Goal: Information Seeking & Learning: Learn about a topic

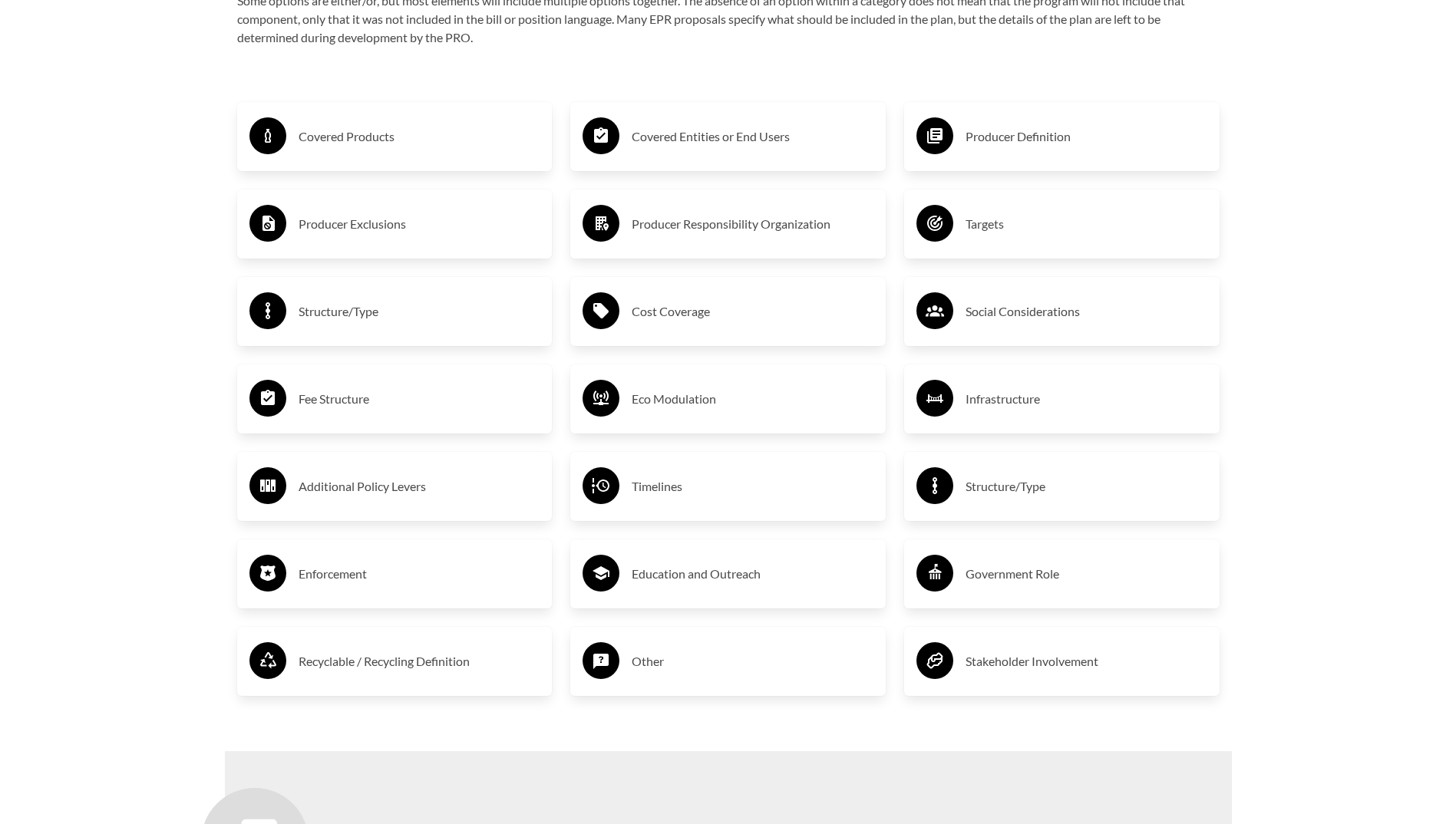
scroll to position [2686, 0]
click at [659, 486] on h3 "Timelines" at bounding box center [753, 487] width 241 height 24
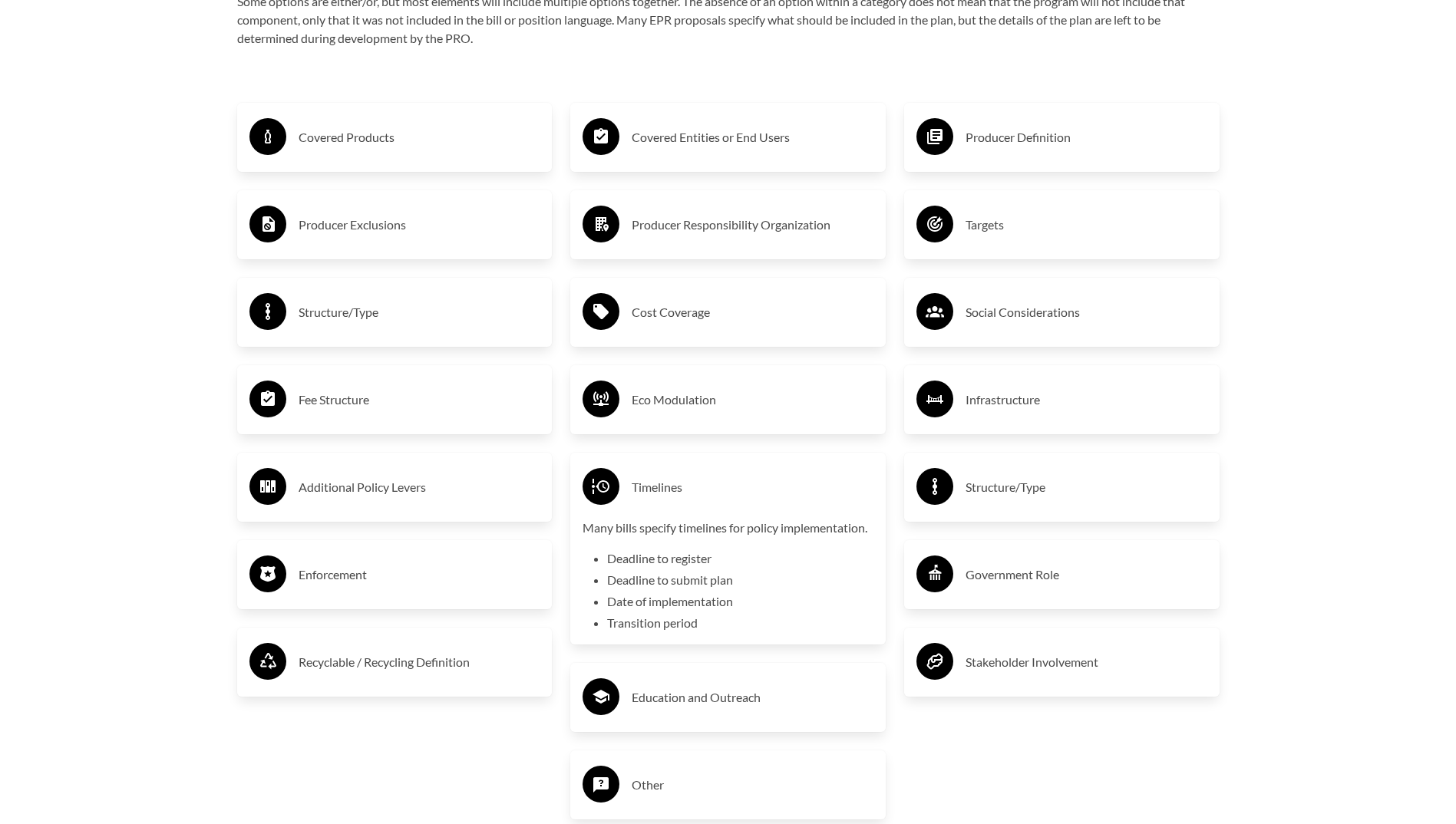
click at [367, 569] on h3 "Enforcement" at bounding box center [419, 575] width 241 height 24
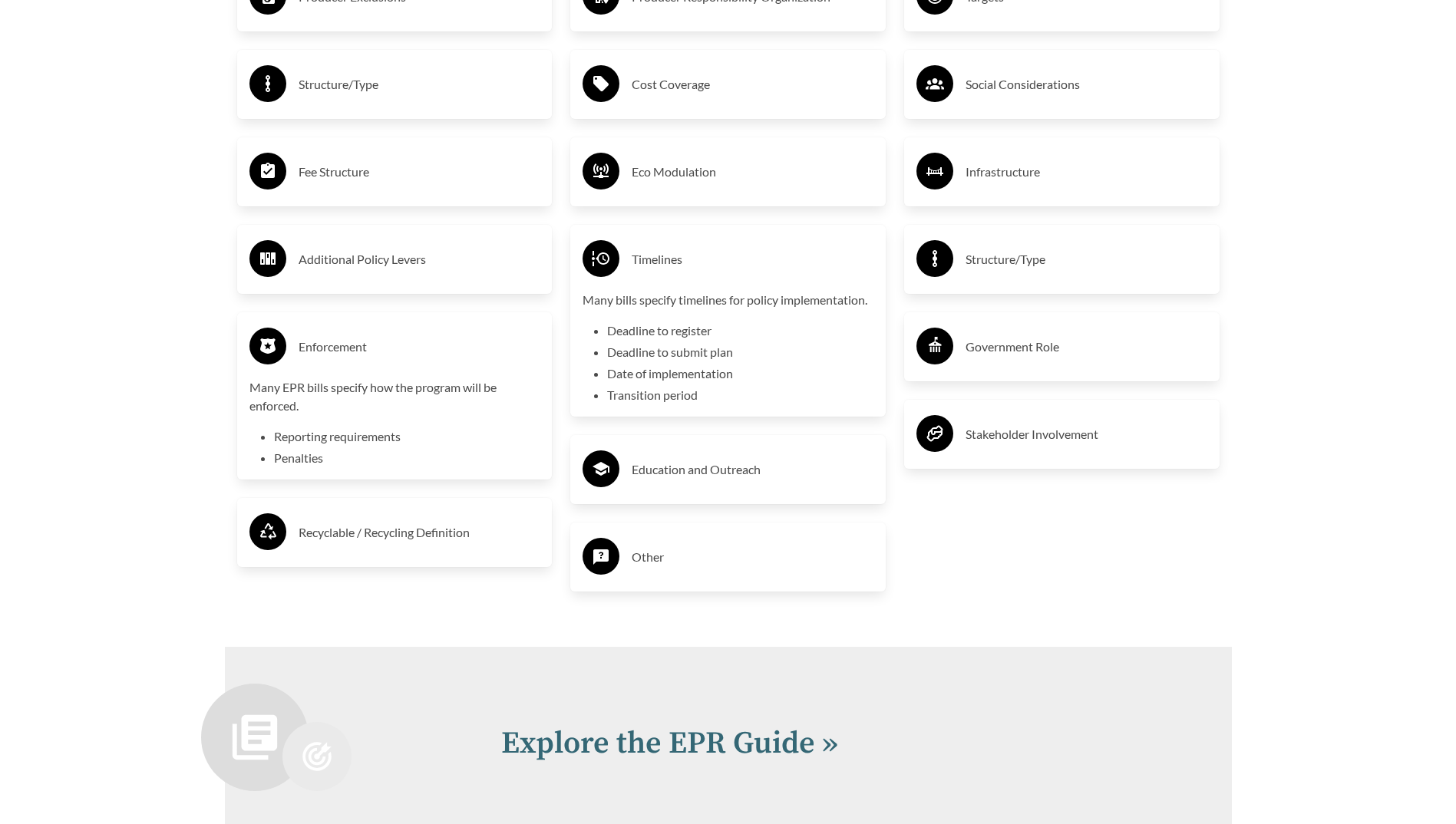
scroll to position [2915, 0]
click at [379, 532] on h3 "Recyclable / Recycling Definition" at bounding box center [419, 532] width 241 height 24
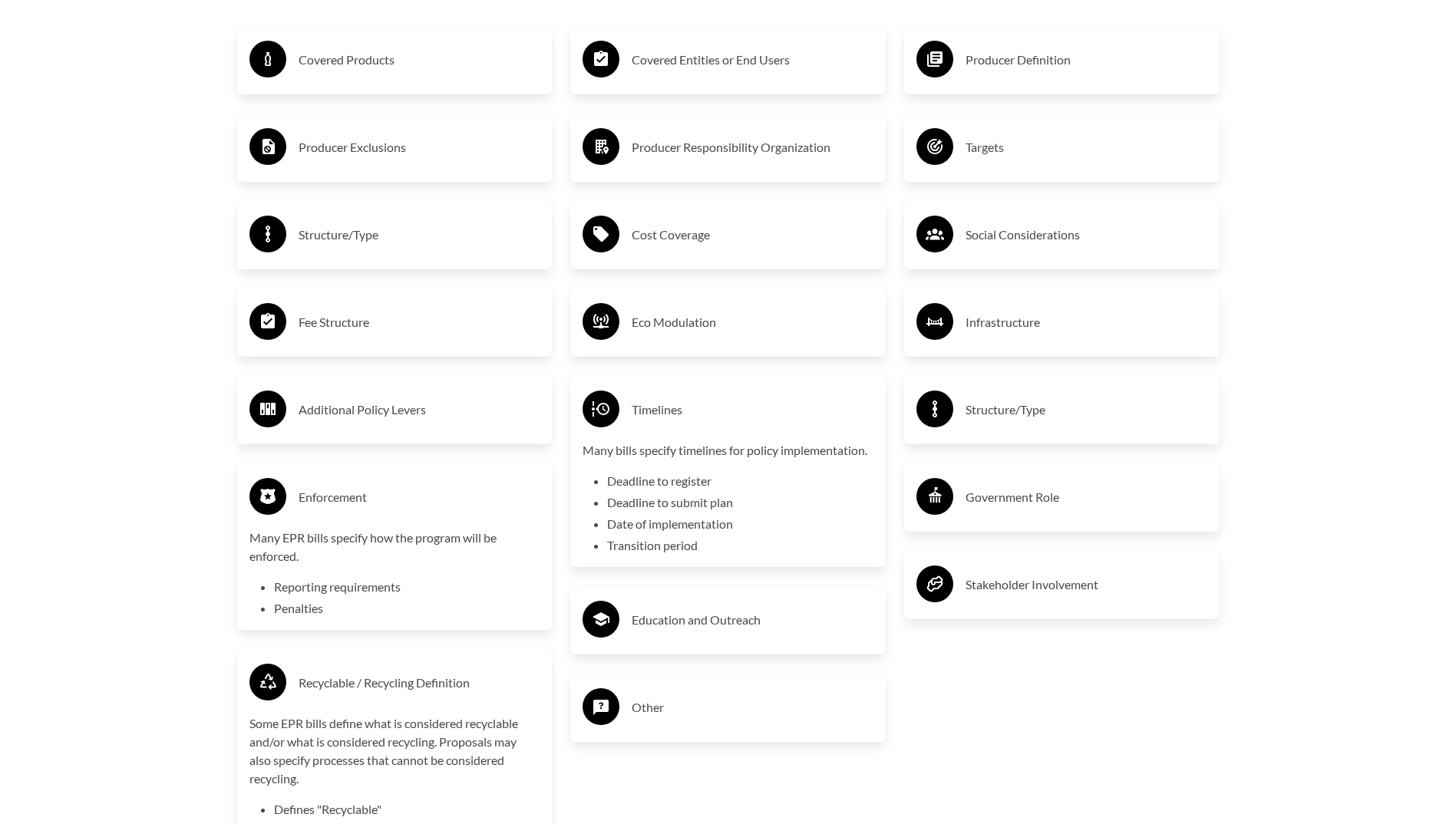
scroll to position [2763, 0]
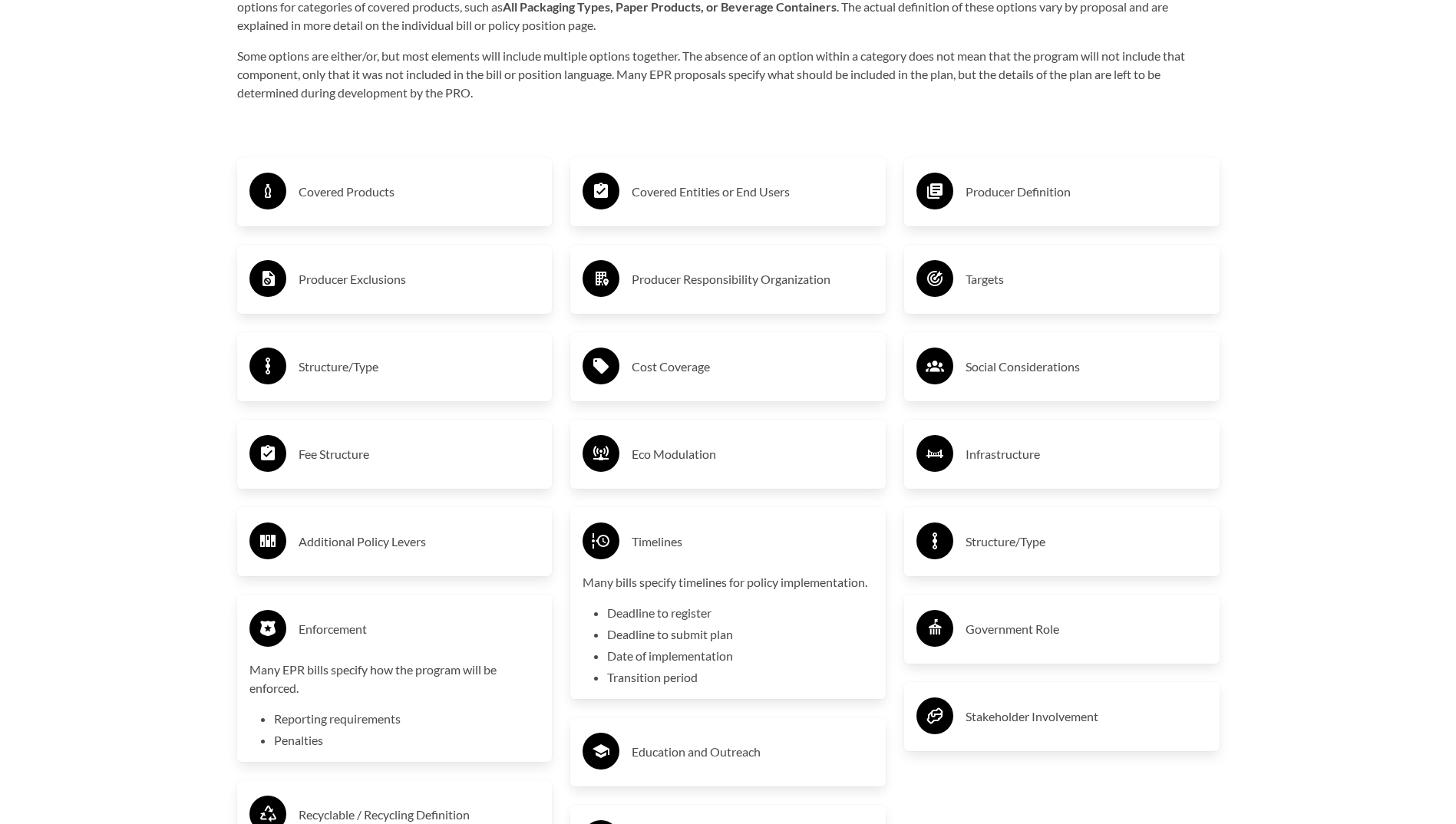
click at [391, 501] on div "Covered Products Producer Exclusions Structure/Type Fee Structure Additional Po…" at bounding box center [395, 581] width 334 height 904
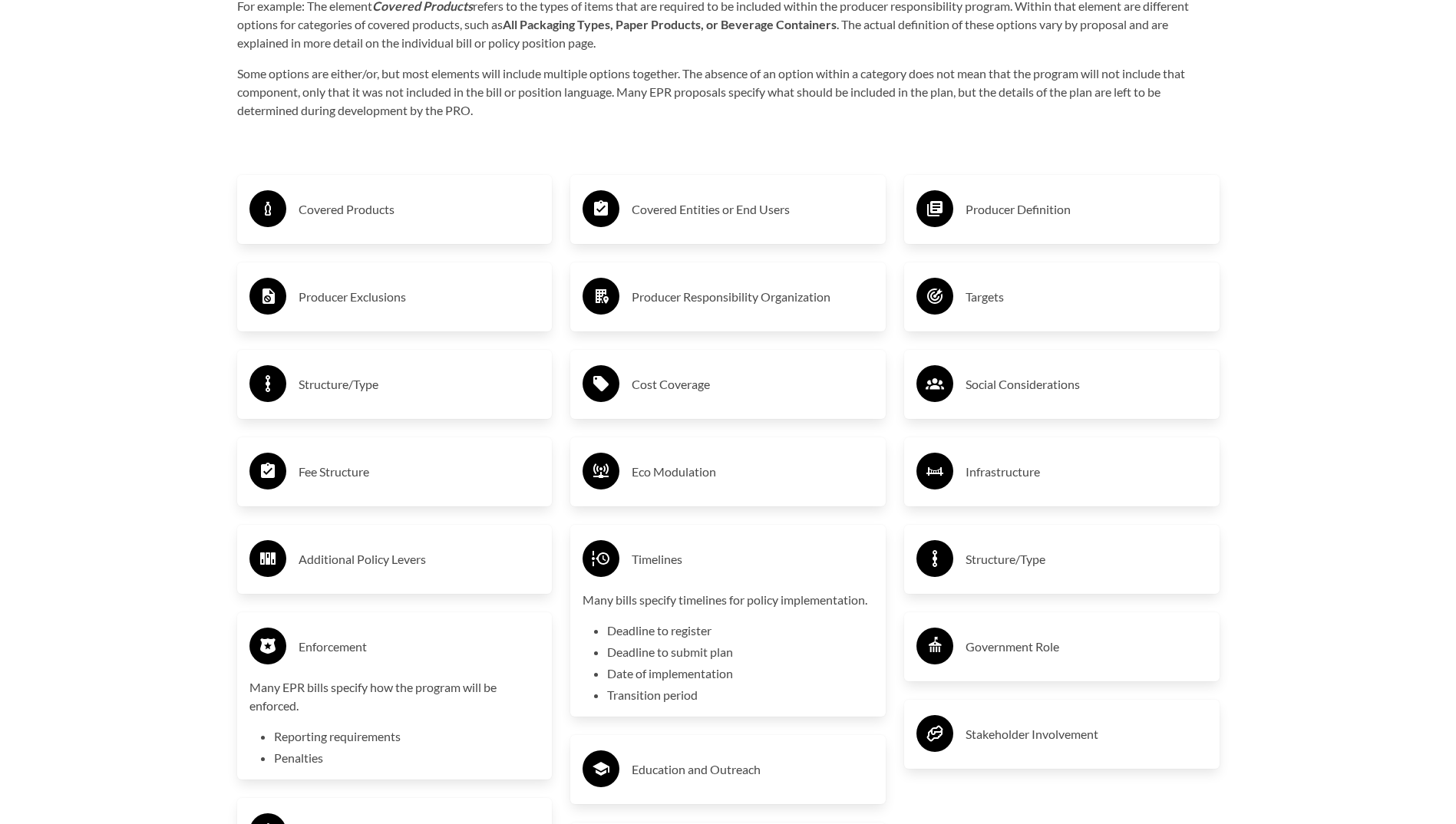
click at [399, 538] on div "Additional Policy Levers" at bounding box center [394, 560] width 315 height 69
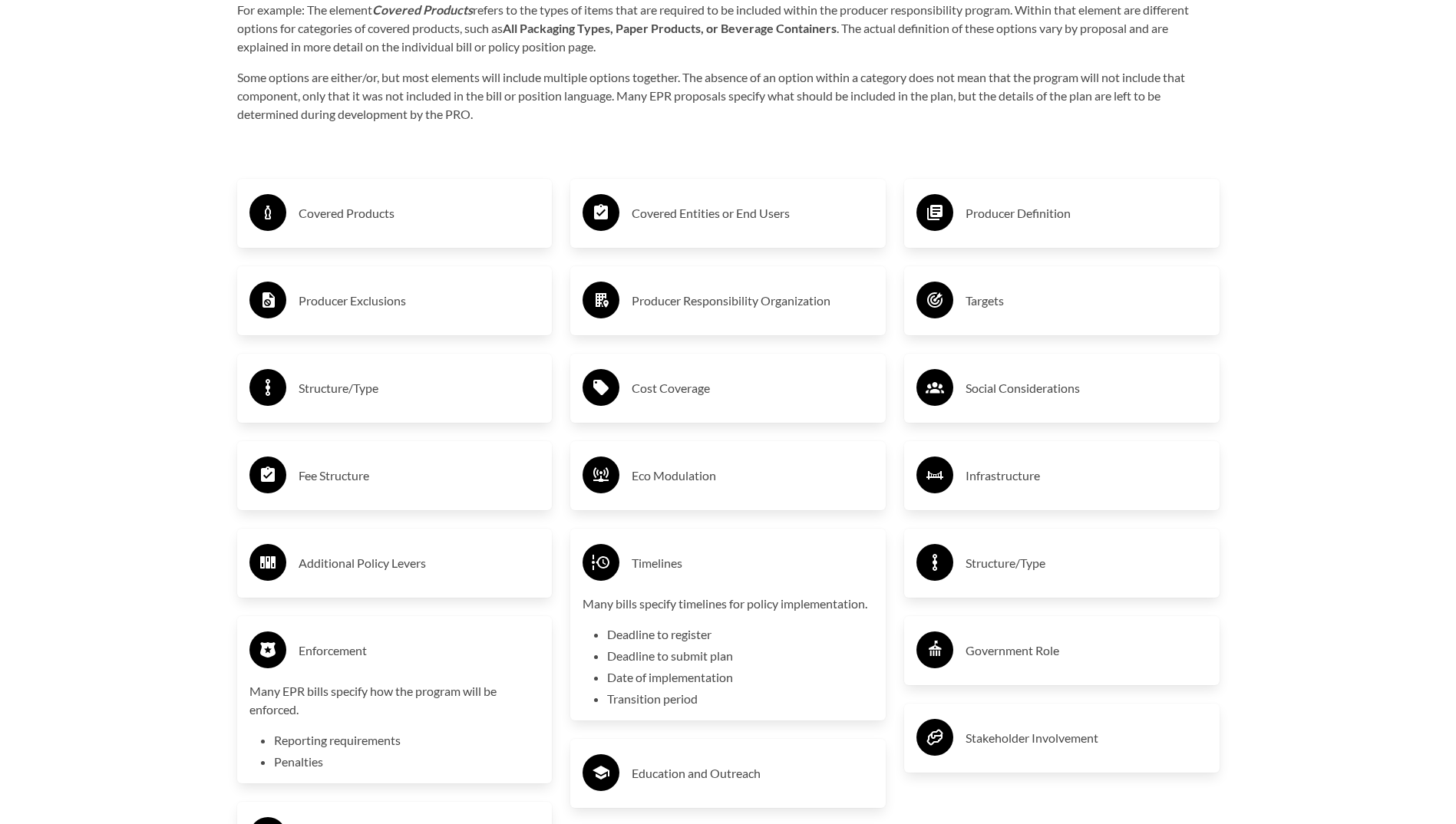
scroll to position [2609, 0]
click at [393, 558] on h3 "Additional Policy Levers" at bounding box center [419, 564] width 241 height 24
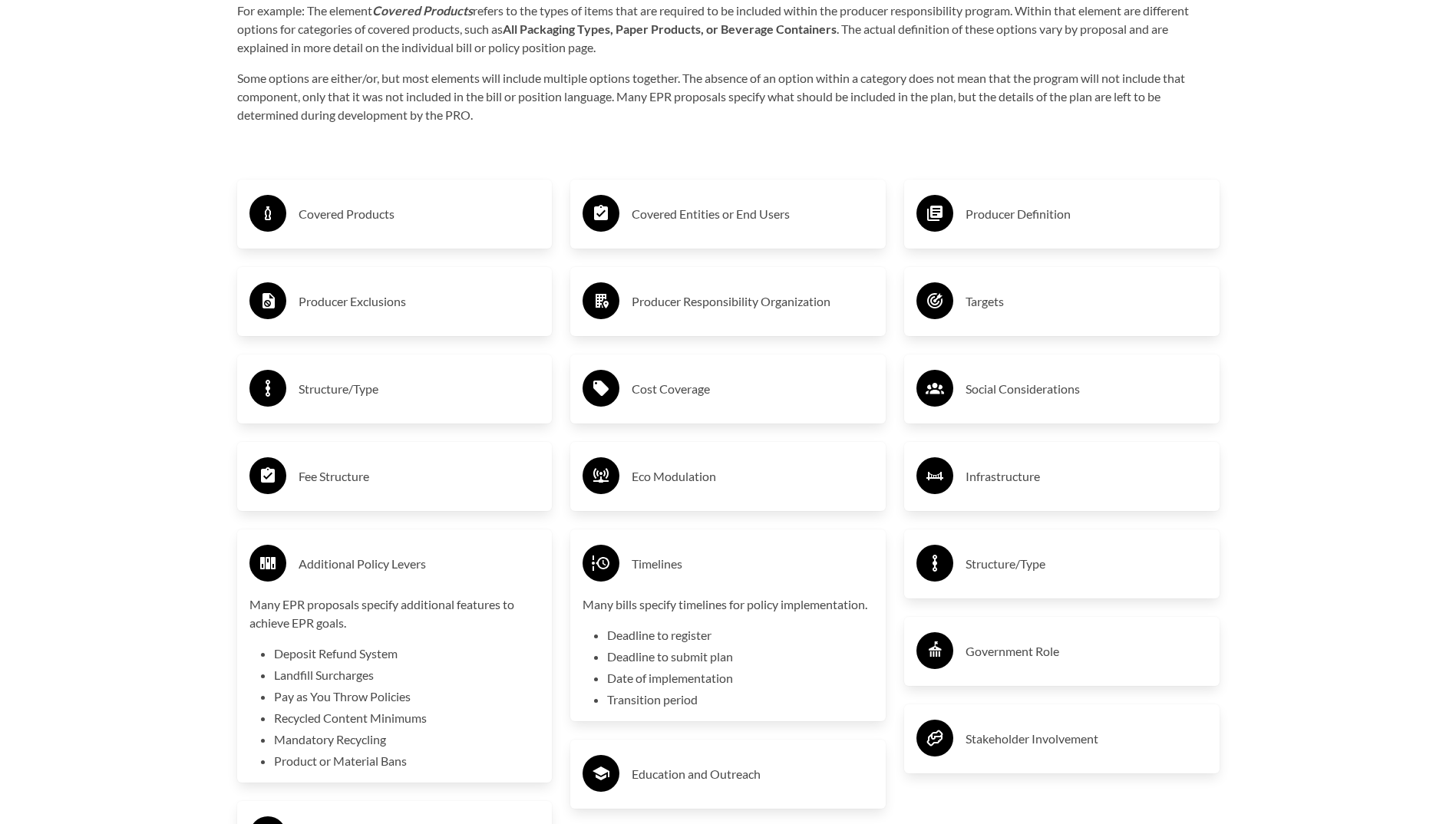
click at [360, 473] on h3 "Fee Structure" at bounding box center [419, 476] width 241 height 24
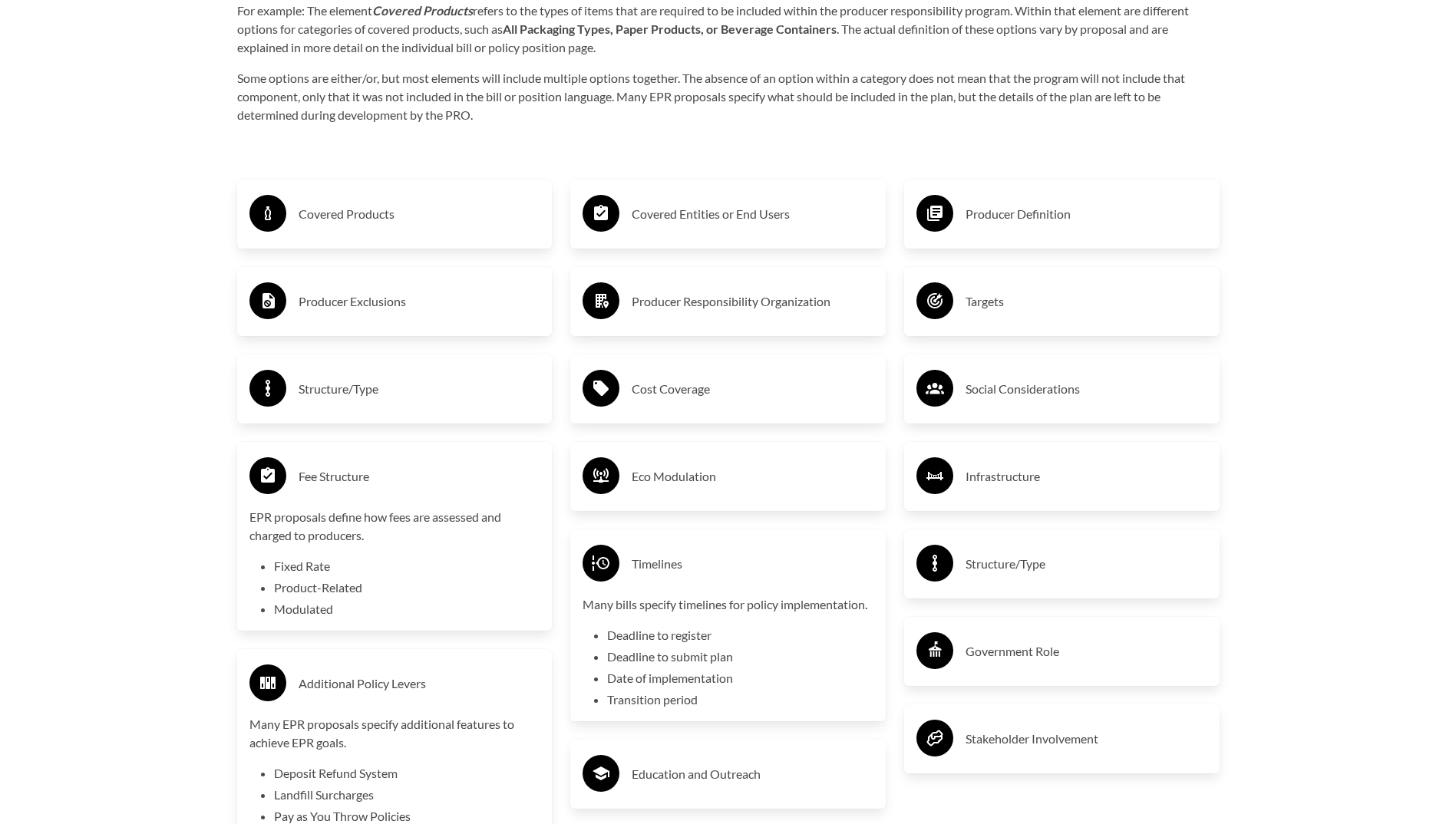
click at [321, 395] on h3 "Structure/Type" at bounding box center [419, 389] width 241 height 24
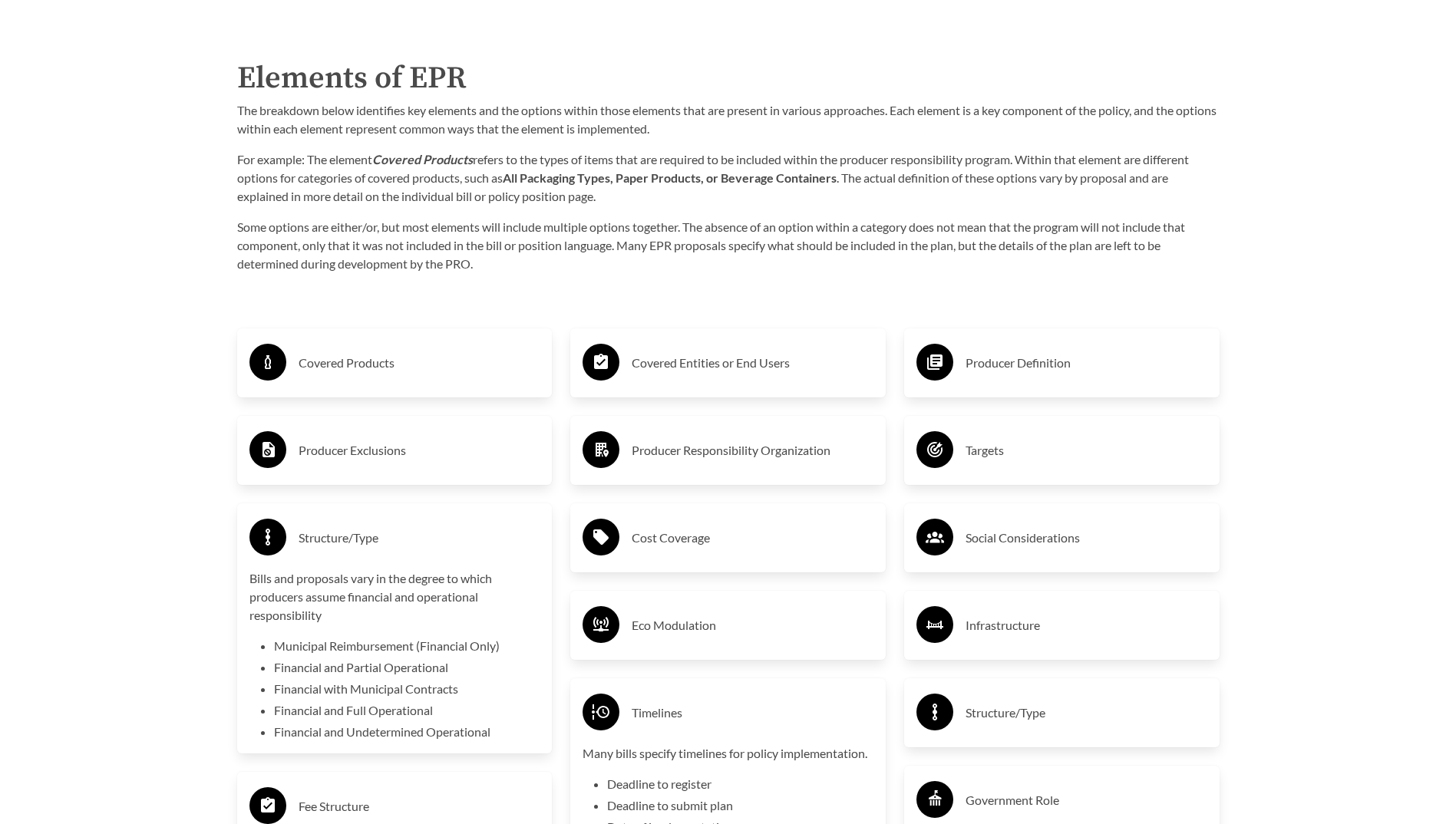
click at [320, 356] on h3 "Covered Products" at bounding box center [419, 362] width 241 height 24
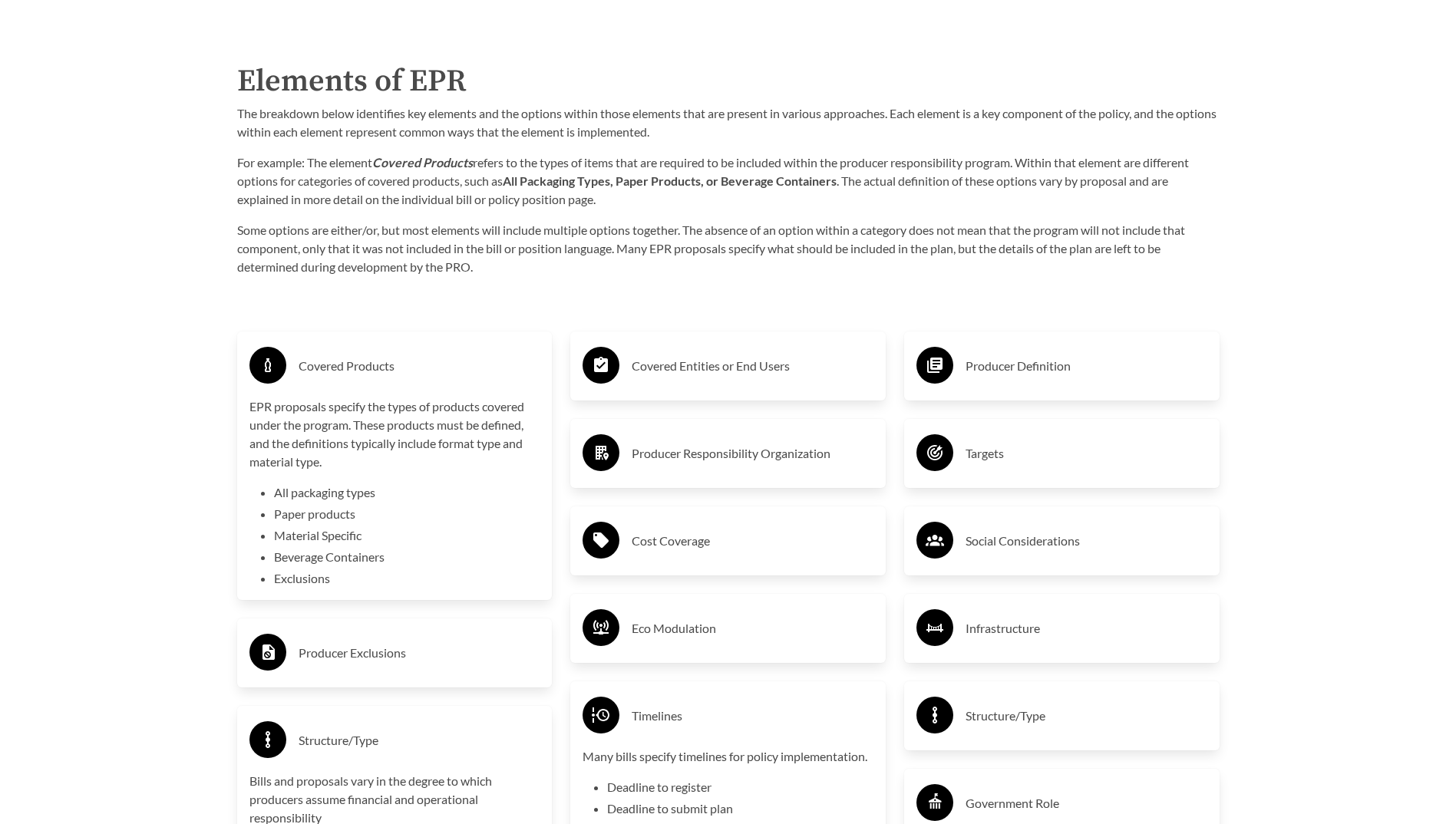
scroll to position [2456, 0]
click at [315, 574] on li "Exclusions" at bounding box center [407, 579] width 267 height 18
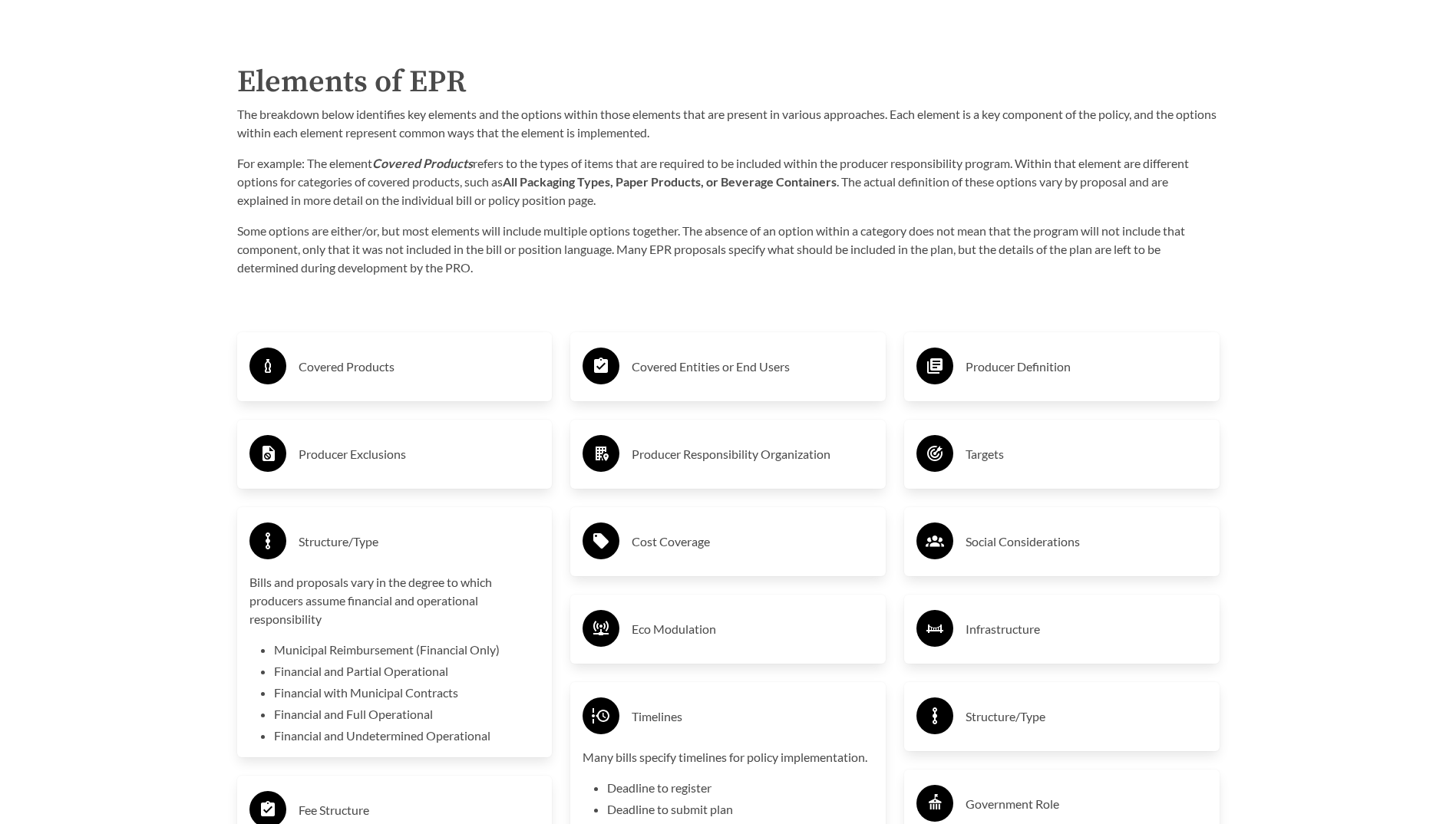
click at [352, 383] on div "Covered Products" at bounding box center [394, 367] width 291 height 45
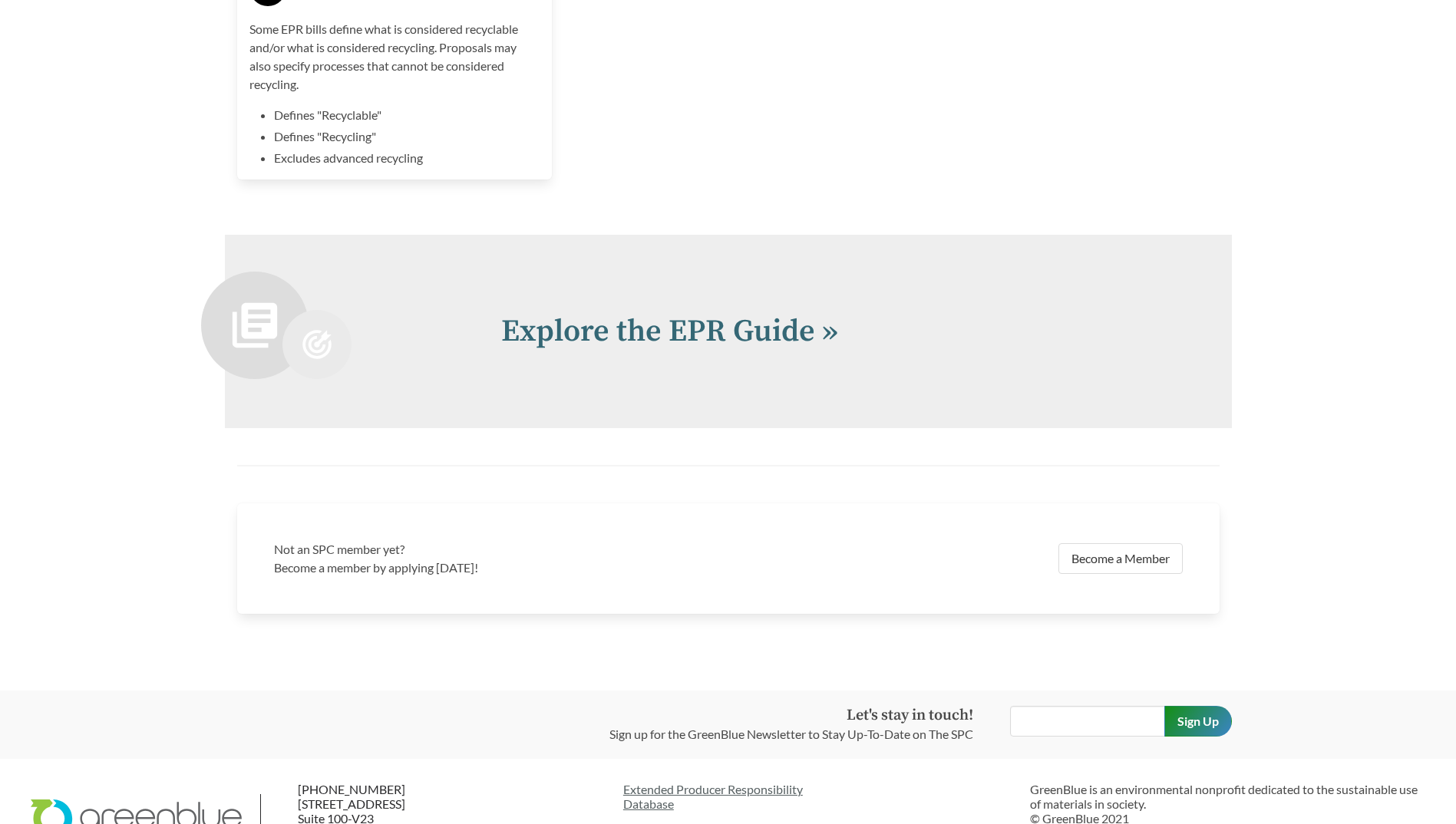
scroll to position [4144, 0]
click at [740, 325] on link "Explore the EPR Guide »" at bounding box center [670, 330] width 337 height 38
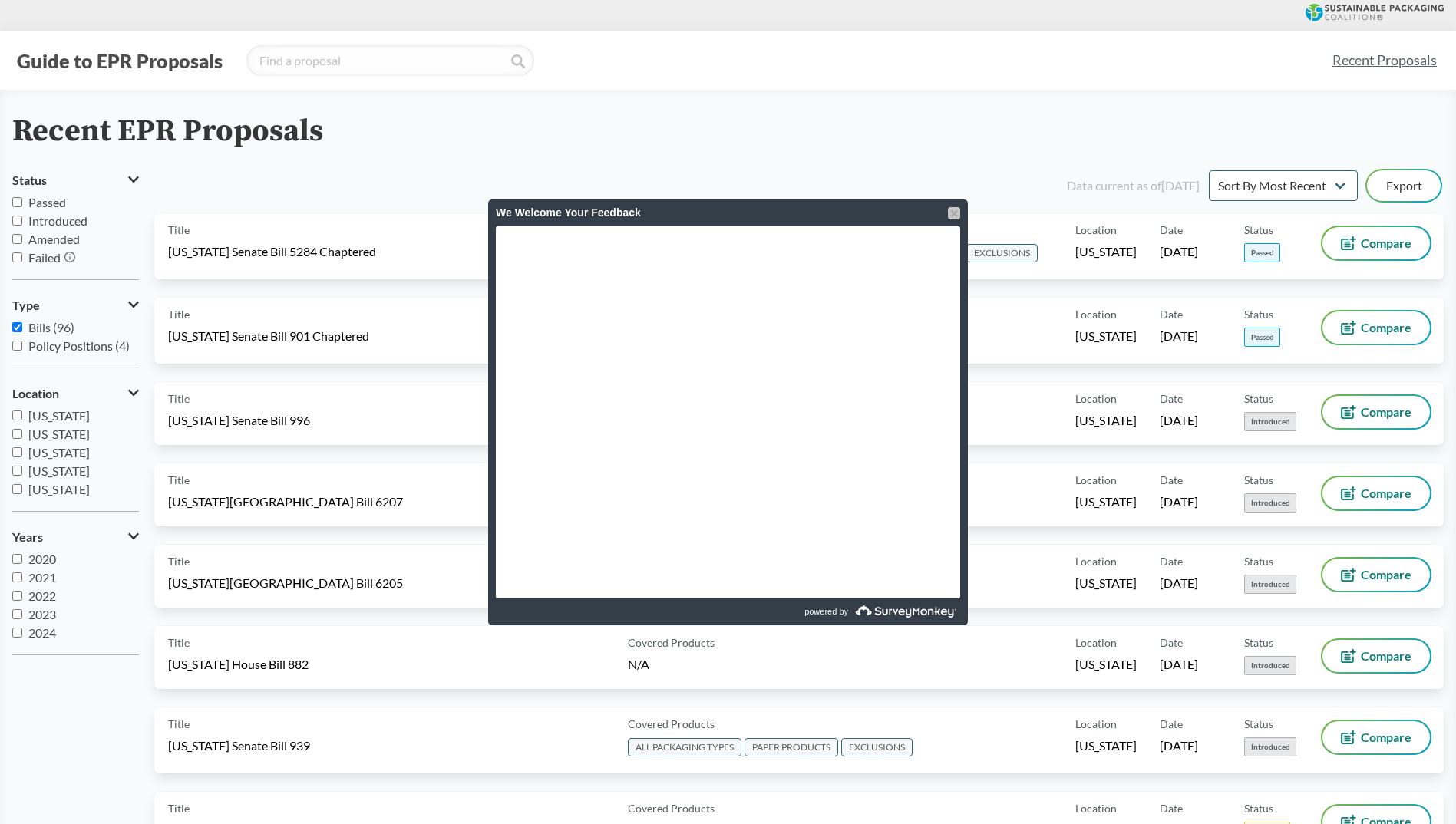
click at [957, 212] on div at bounding box center [954, 213] width 13 height 13
